Goal: Task Accomplishment & Management: Use online tool/utility

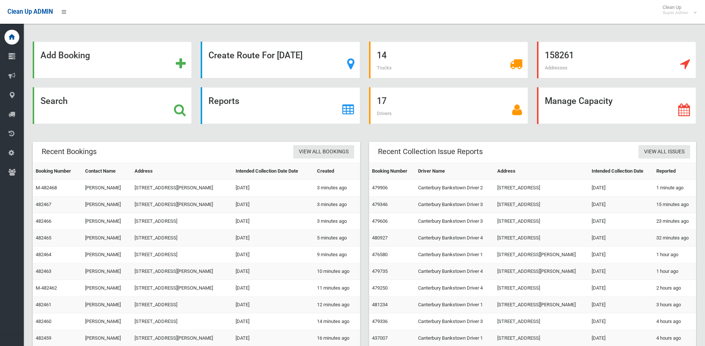
click at [184, 110] on icon at bounding box center [180, 110] width 12 height 13
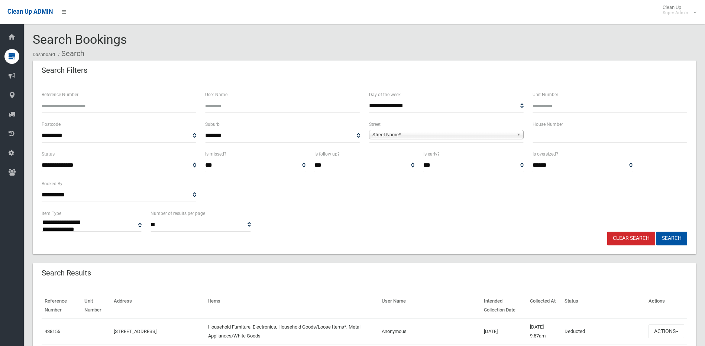
select select
type input "******"
click at [657, 232] on button "Search" at bounding box center [672, 239] width 31 height 14
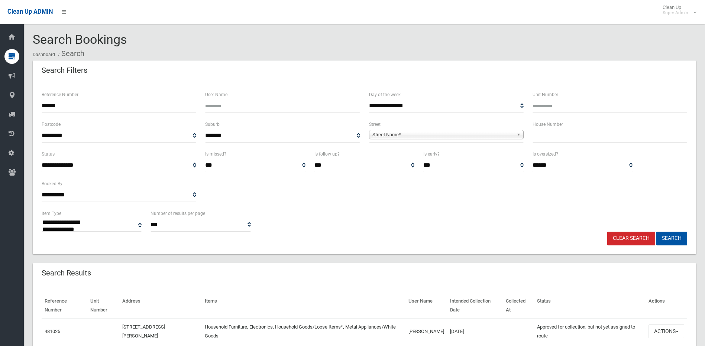
select select
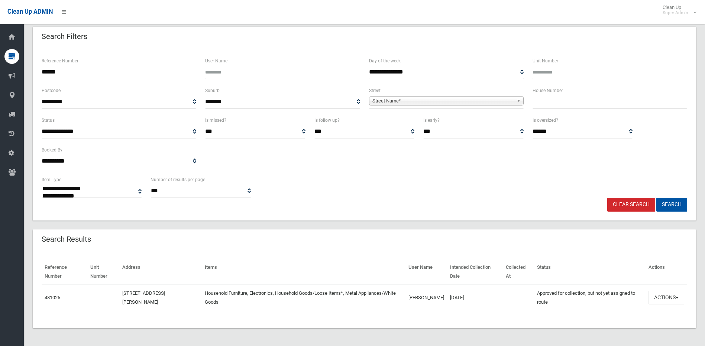
scroll to position [34, 0]
click at [661, 301] on button "Actions" at bounding box center [667, 298] width 36 height 14
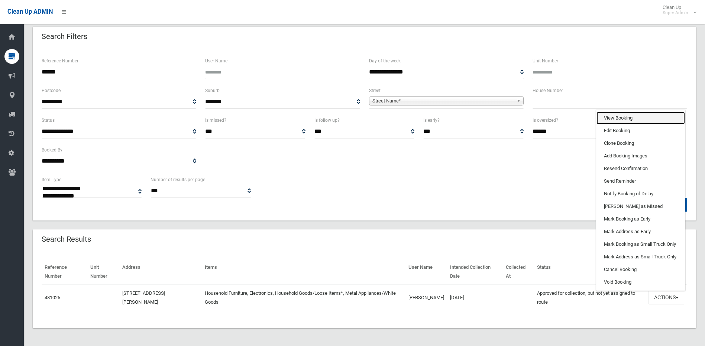
click at [628, 114] on link "View Booking" at bounding box center [641, 118] width 88 height 13
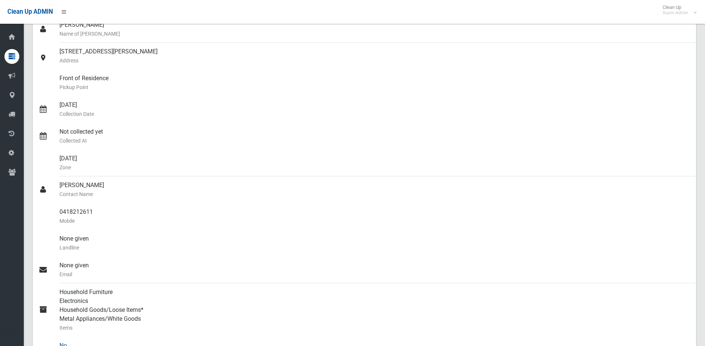
scroll to position [186, 0]
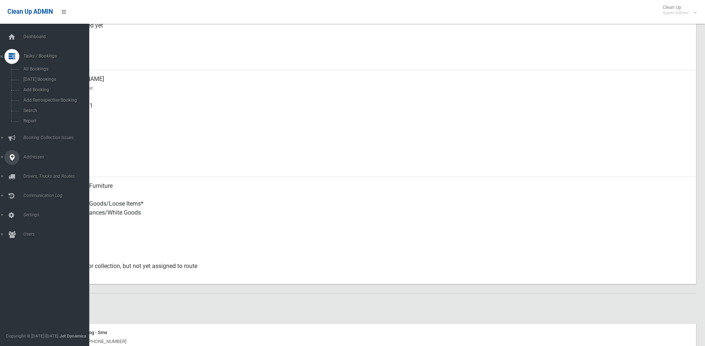
click at [35, 158] on span "Addresses" at bounding box center [58, 157] width 74 height 5
click at [43, 106] on span "All Addresses" at bounding box center [54, 107] width 67 height 5
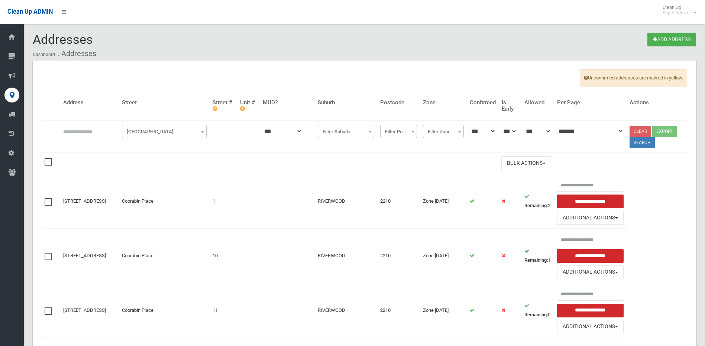
click at [73, 132] on input "text" at bounding box center [89, 132] width 53 height 14
click at [77, 133] on input "text" at bounding box center [89, 132] width 53 height 14
type input "********"
click button at bounding box center [0, 0] width 0 height 0
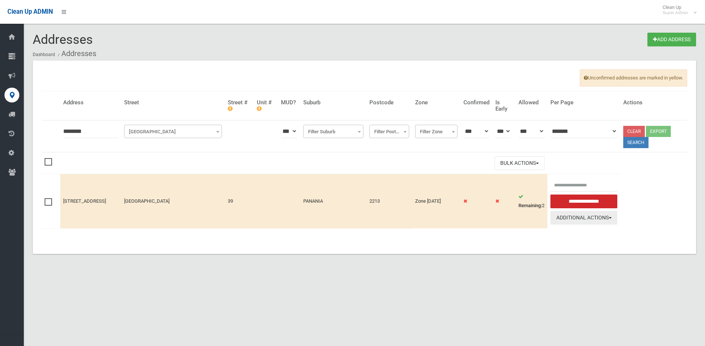
click at [574, 224] on button "Additional Actions" at bounding box center [584, 218] width 67 height 14
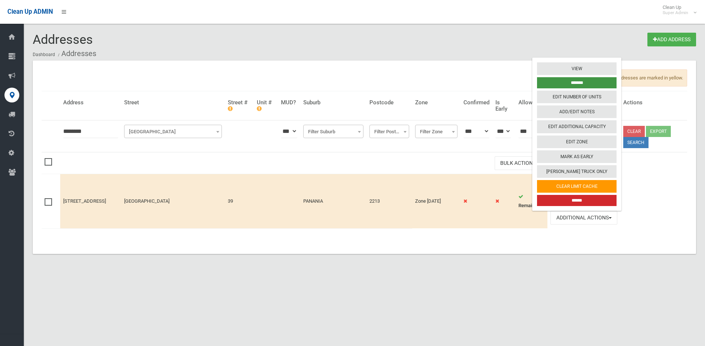
click at [564, 81] on input "*******" at bounding box center [577, 82] width 80 height 11
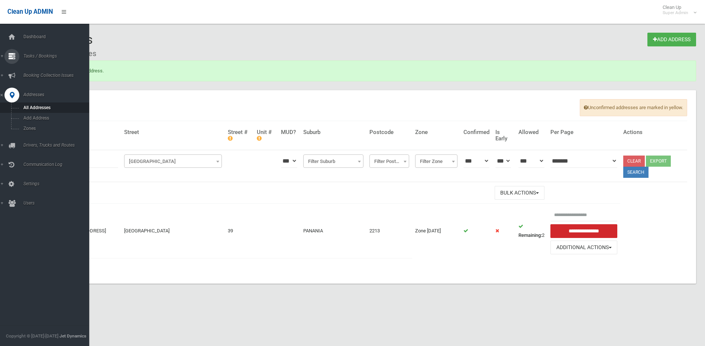
click at [49, 61] on link "Tasks / Bookings" at bounding box center [47, 56] width 95 height 15
click at [43, 111] on span "Search" at bounding box center [54, 110] width 67 height 5
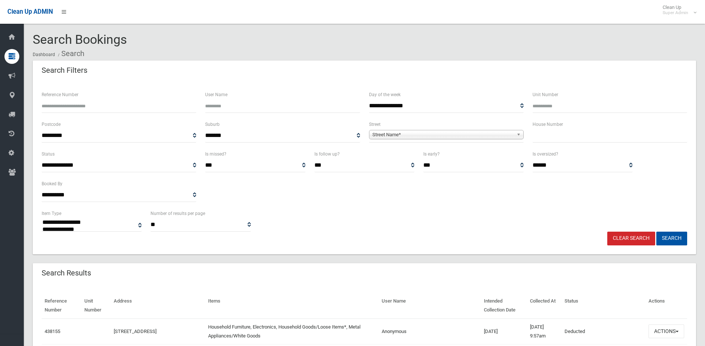
select select
click at [120, 106] on input "Reference Number" at bounding box center [119, 106] width 155 height 14
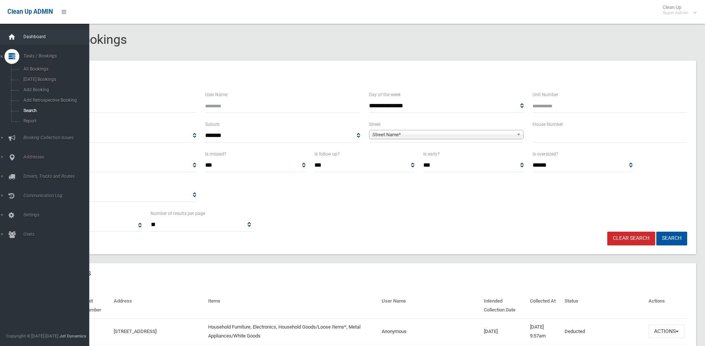
click at [13, 41] on icon at bounding box center [12, 37] width 8 height 15
